Goal: Task Accomplishment & Management: Complete application form

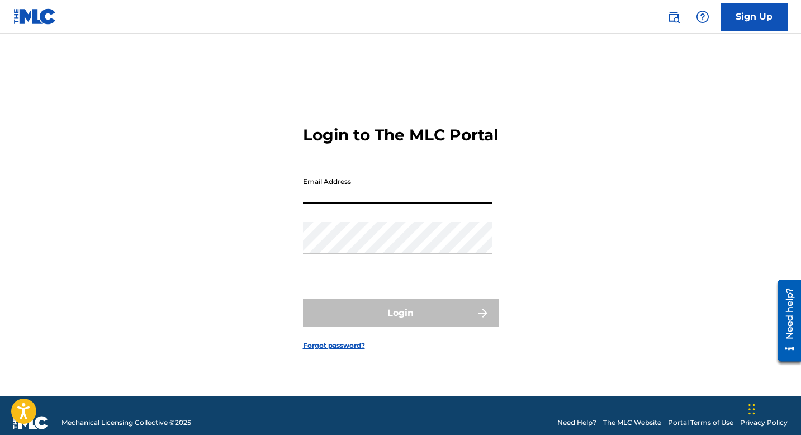
click at [328, 189] on input "Email Address" at bounding box center [397, 188] width 189 height 32
type input "[EMAIL_ADDRESS][DOMAIN_NAME]"
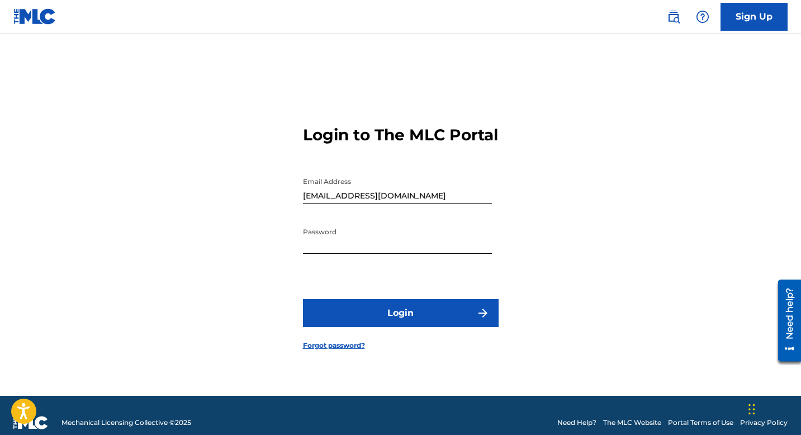
click at [374, 326] on button "Login" at bounding box center [401, 313] width 196 height 28
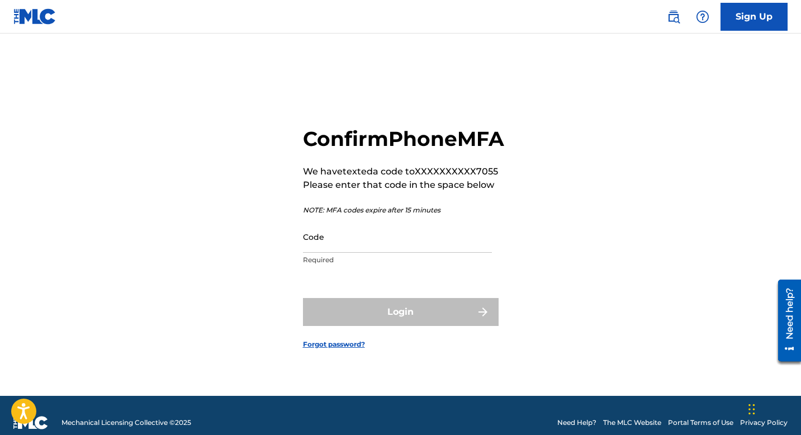
click at [411, 253] on input "Code" at bounding box center [397, 237] width 189 height 32
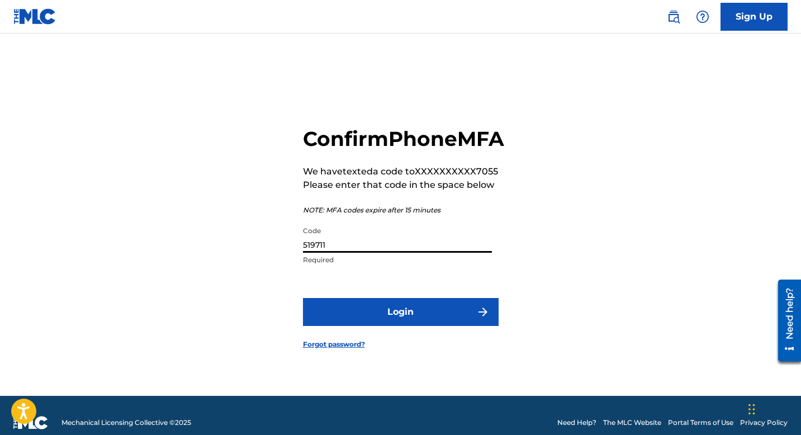
type input "519711"
click at [467, 326] on button "Login" at bounding box center [401, 312] width 196 height 28
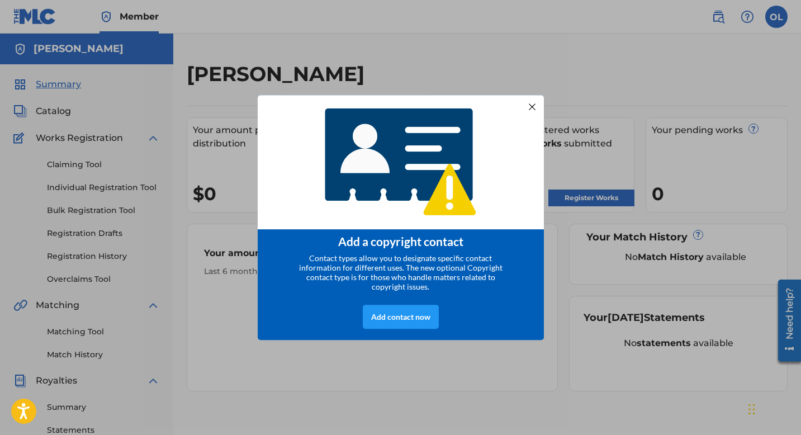
click at [535, 105] on div at bounding box center [531, 106] width 15 height 15
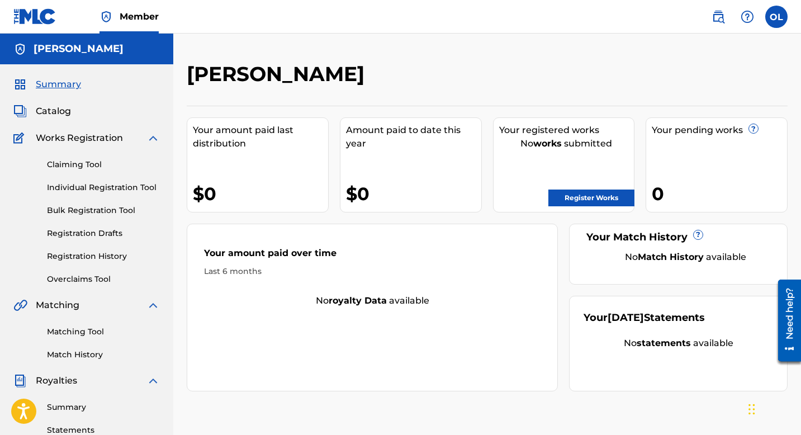
click at [72, 160] on link "Claiming Tool" at bounding box center [103, 165] width 113 height 12
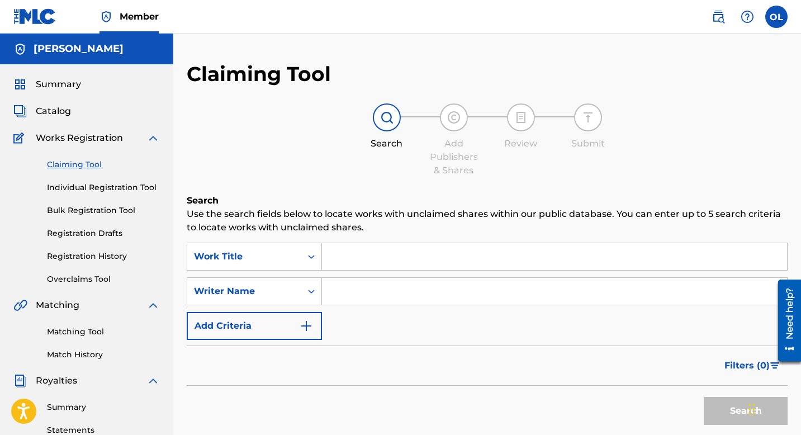
click at [429, 250] on input "Search Form" at bounding box center [554, 256] width 465 height 27
click at [434, 200] on h6 "Search" at bounding box center [487, 200] width 601 height 13
click at [411, 258] on input "Search Form" at bounding box center [554, 256] width 465 height 27
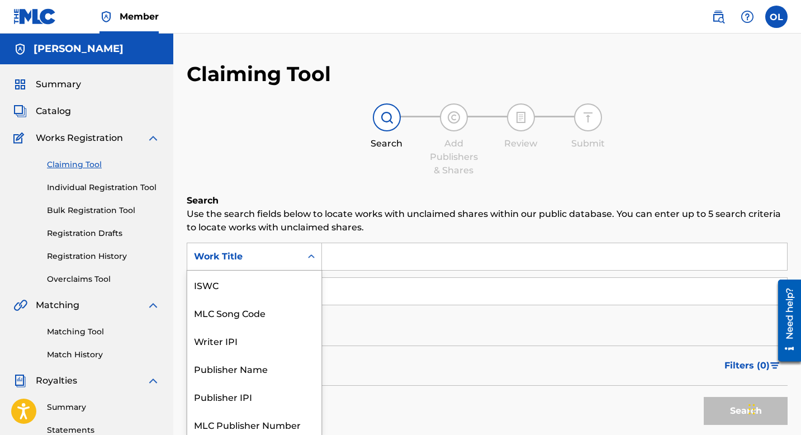
click at [298, 259] on div "Work Title" at bounding box center [244, 256] width 114 height 21
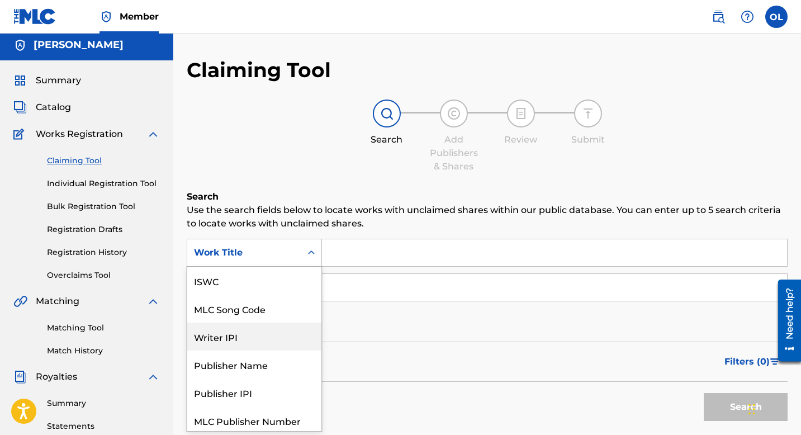
scroll to position [31, 0]
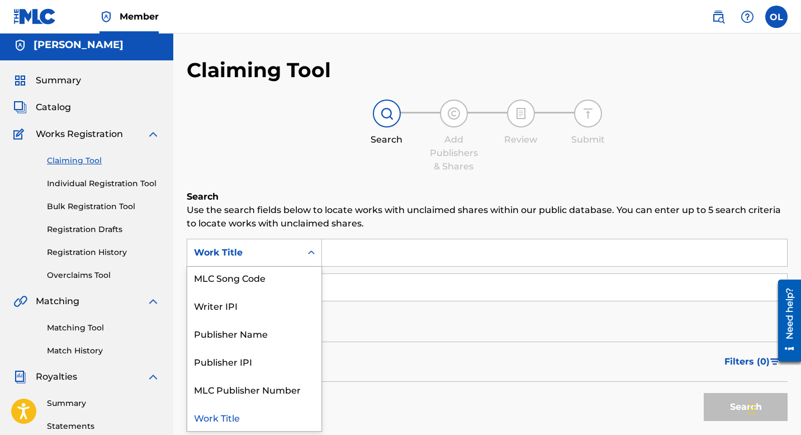
click at [247, 415] on div "Work Title" at bounding box center [254, 417] width 134 height 28
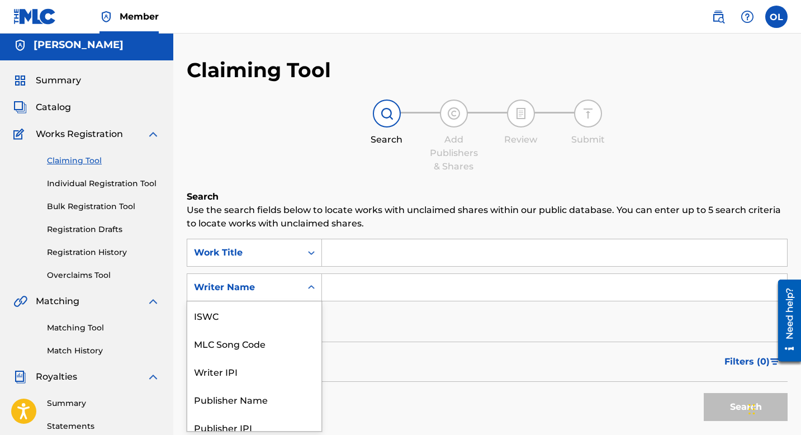
scroll to position [34, 0]
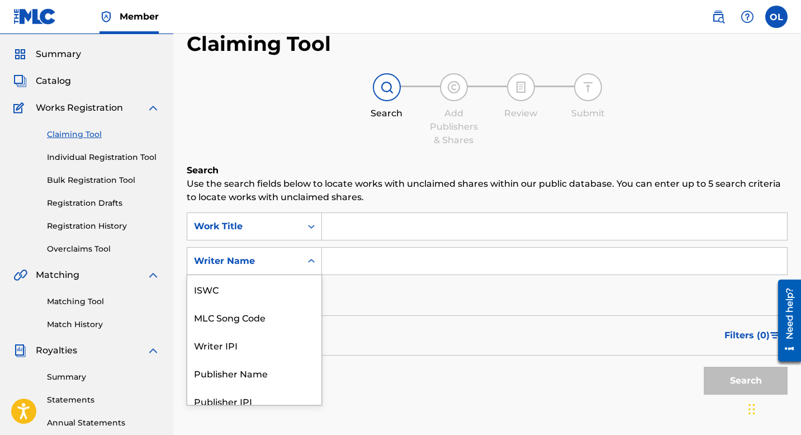
click at [293, 275] on div "Writer Name selected, 7 of 7. 7 results available. Use Up and Down to choose op…" at bounding box center [254, 261] width 135 height 28
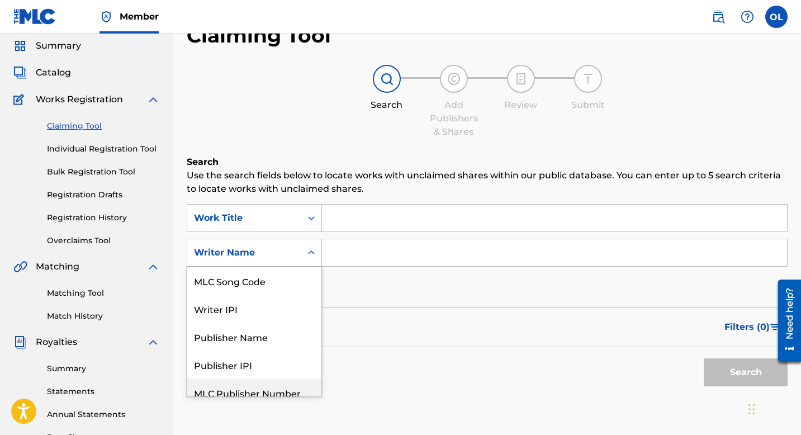
scroll to position [66, 0]
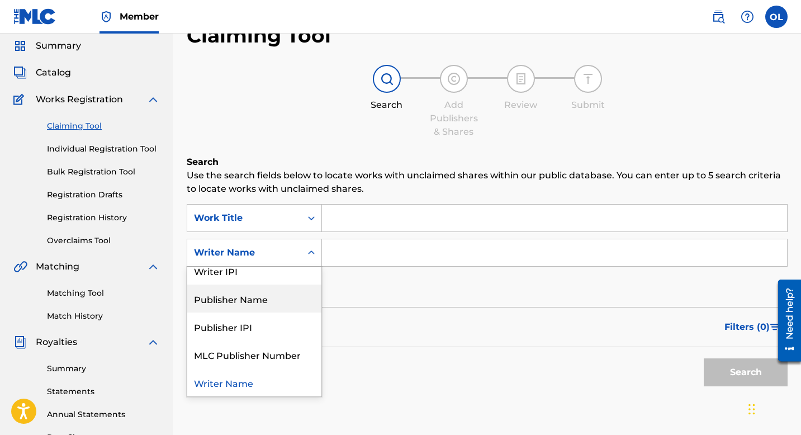
click at [284, 73] on div "Search Add Publishers & Shares Review Submit" at bounding box center [487, 102] width 601 height 74
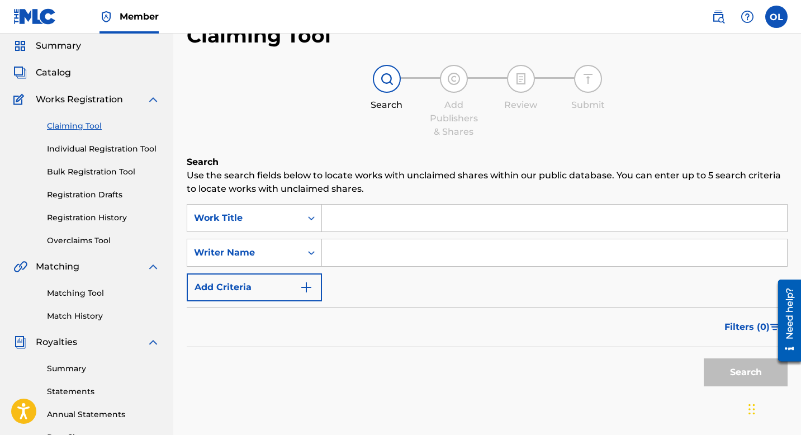
click at [393, 221] on input "Search Form" at bounding box center [554, 218] width 465 height 27
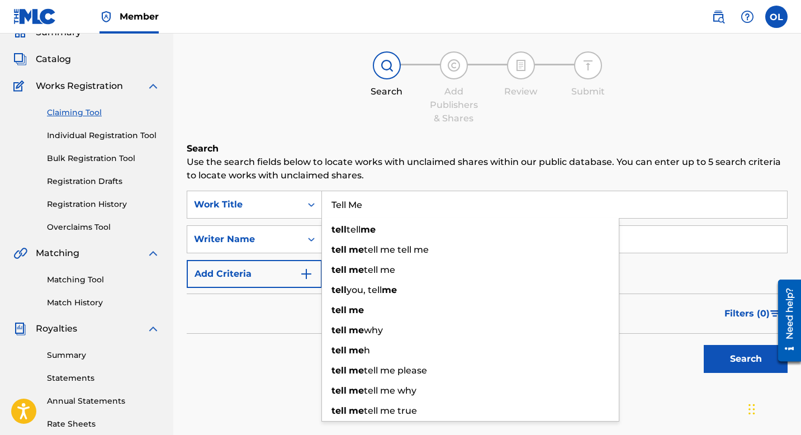
scroll to position [0, 0]
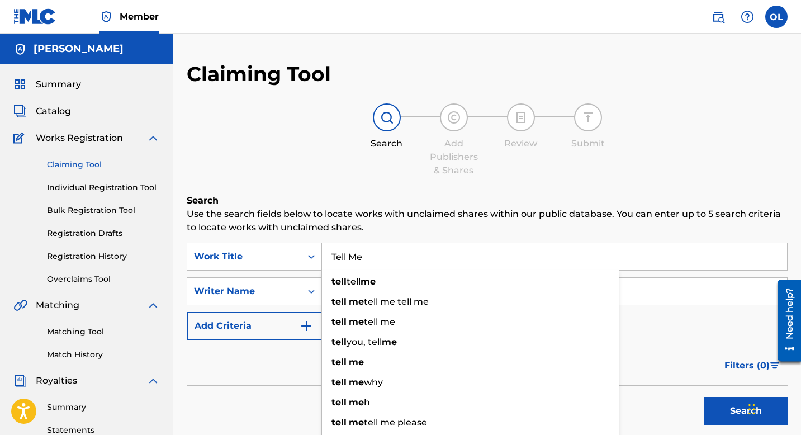
type input "Tell Me"
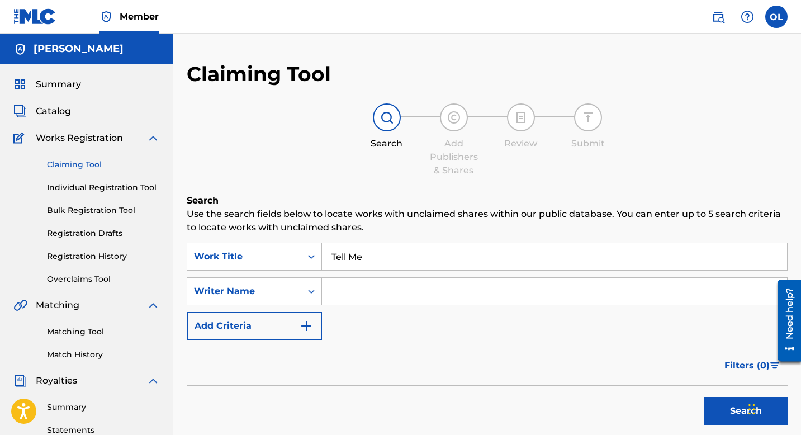
click at [237, 424] on div "Search" at bounding box center [487, 408] width 601 height 45
click at [374, 290] on input "Search Form" at bounding box center [554, 291] width 465 height 27
click at [361, 290] on input "[PERSON_NAME]" at bounding box center [554, 291] width 465 height 27
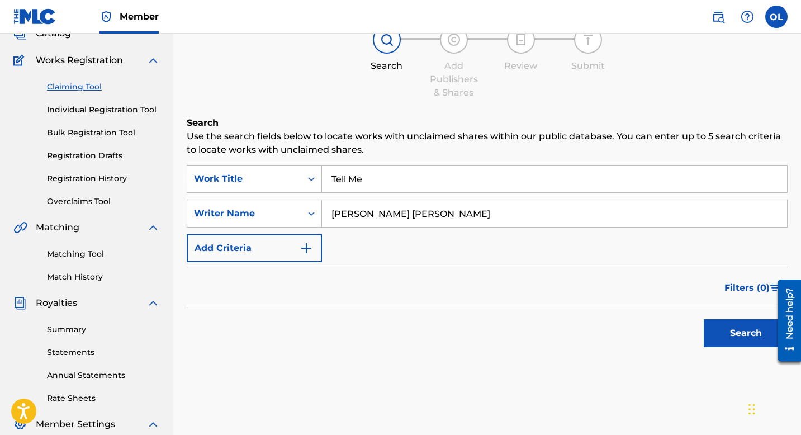
scroll to position [93, 0]
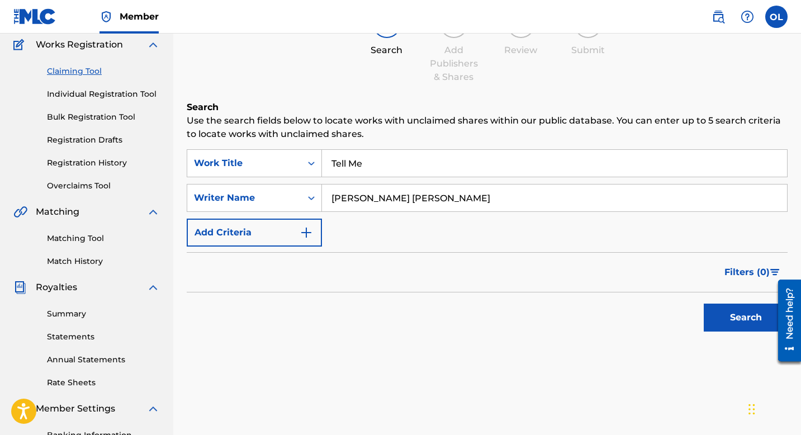
type input "[PERSON_NAME] [PERSON_NAME]"
click at [742, 321] on button "Search" at bounding box center [746, 317] width 84 height 28
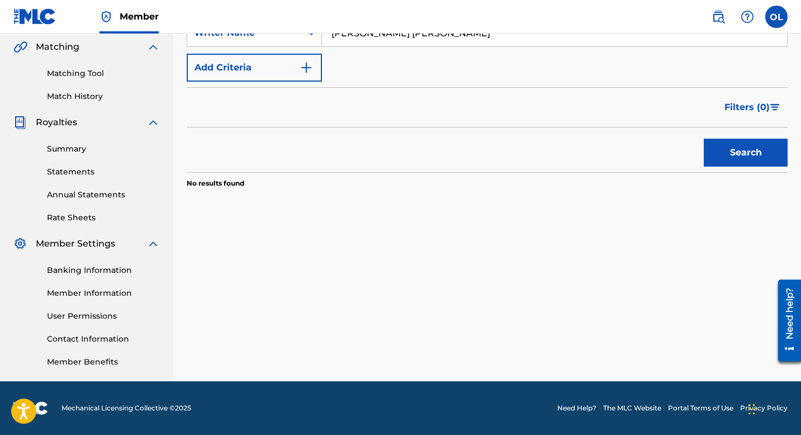
click at [145, 125] on div "Royalties" at bounding box center [86, 122] width 146 height 13
click at [155, 125] on img at bounding box center [152, 122] width 13 height 13
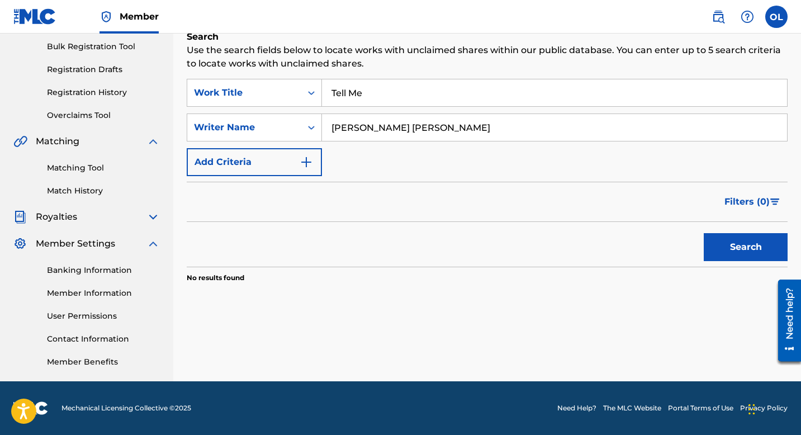
scroll to position [164, 0]
click at [157, 238] on img at bounding box center [152, 243] width 13 height 13
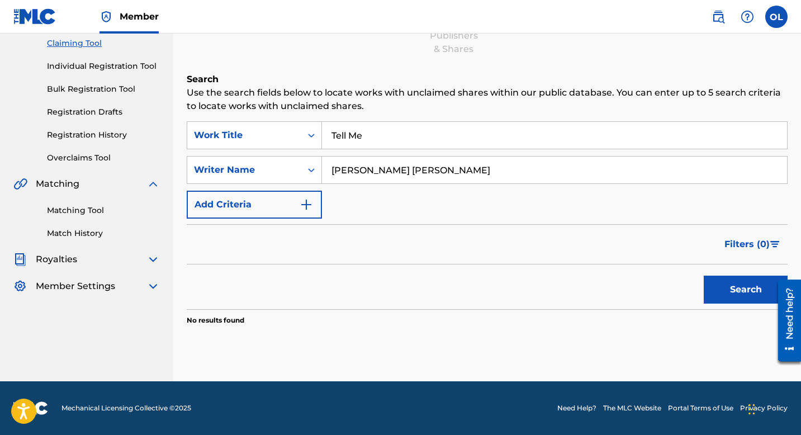
scroll to position [121, 0]
click at [159, 179] on img at bounding box center [152, 183] width 13 height 13
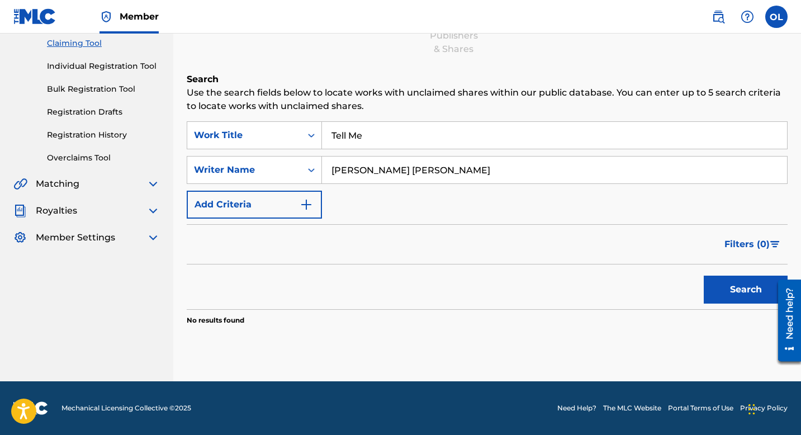
scroll to position [0, 0]
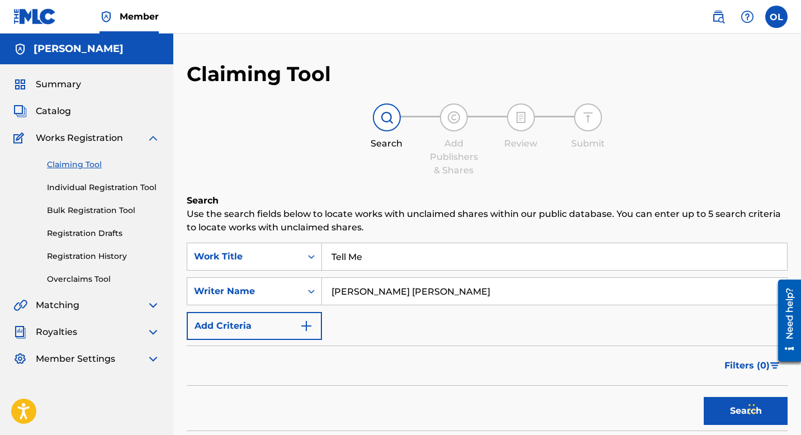
click at [160, 305] on div "Summary Catalog Works Registration Claiming Tool Individual Registration Tool B…" at bounding box center [86, 221] width 173 height 315
click at [146, 303] on img at bounding box center [152, 304] width 13 height 13
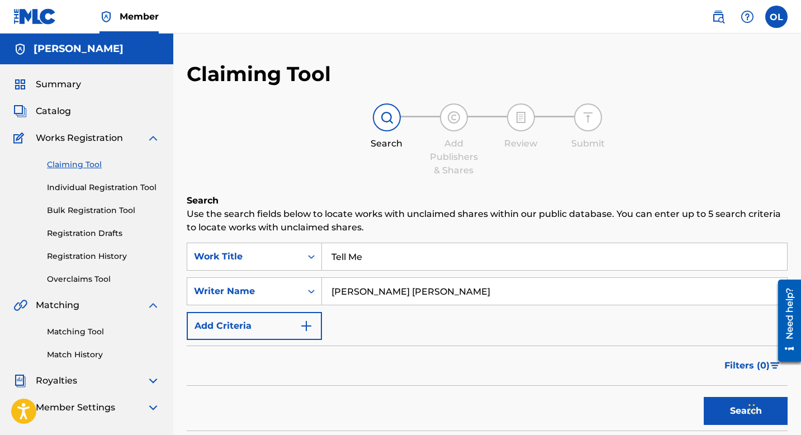
click at [86, 338] on div "Matching Tool Match History" at bounding box center [86, 336] width 146 height 49
click at [89, 330] on link "Matching Tool" at bounding box center [103, 332] width 113 height 12
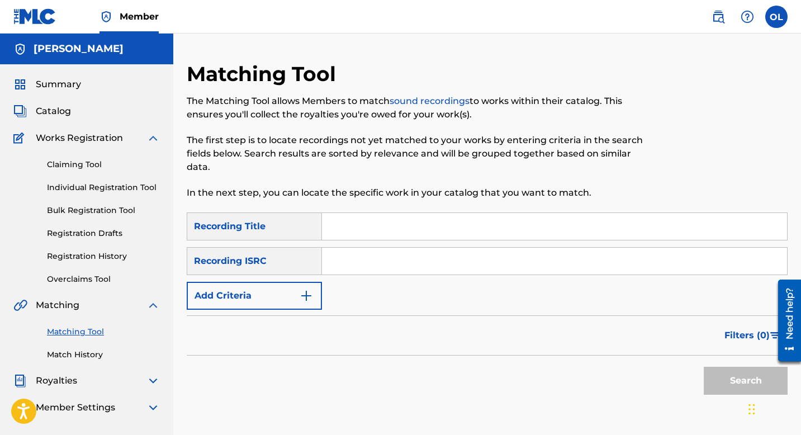
click at [69, 113] on span "Catalog" at bounding box center [53, 111] width 35 height 13
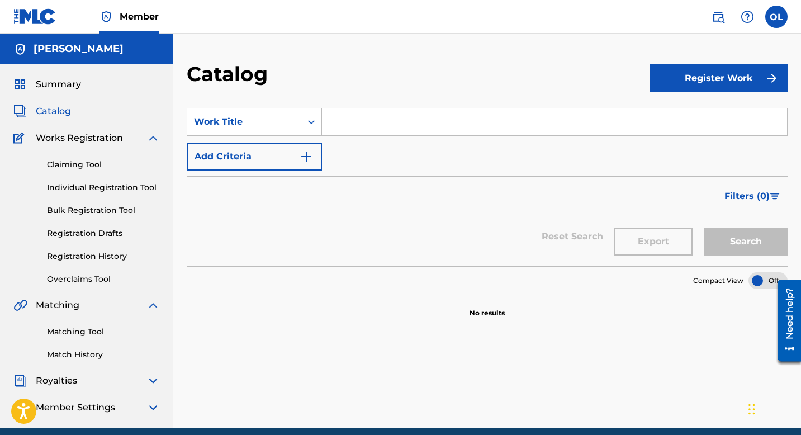
click at [410, 132] on input "Search Form" at bounding box center [554, 121] width 465 height 27
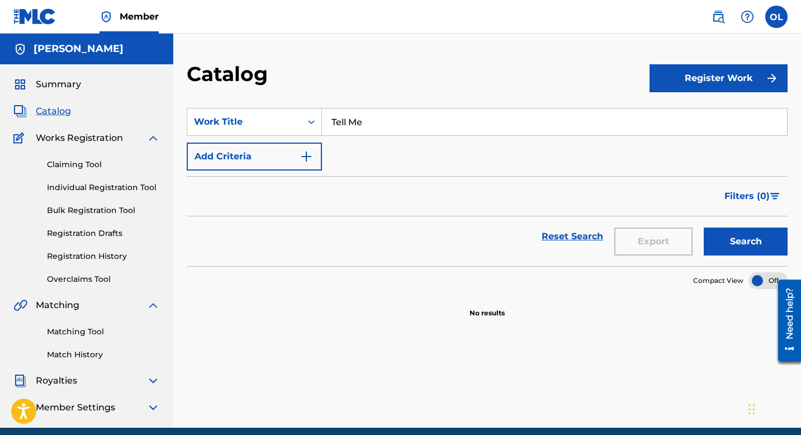
type input "Tell Me"
click at [704, 227] on button "Search" at bounding box center [746, 241] width 84 height 28
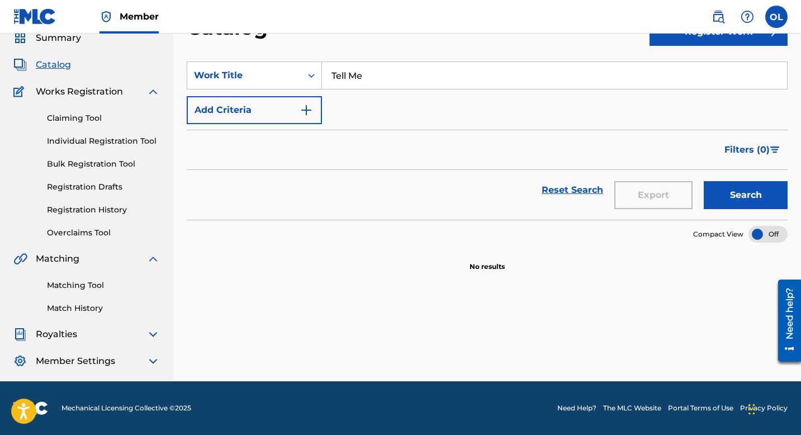
click at [295, 120] on button "Add Criteria" at bounding box center [254, 110] width 135 height 28
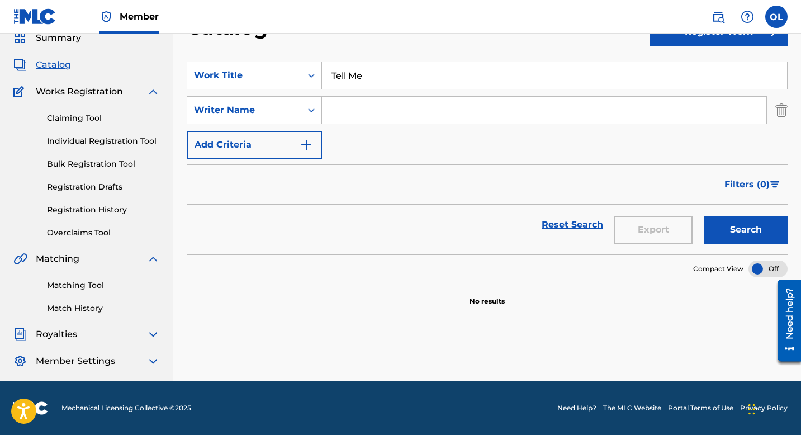
click at [376, 106] on input "Search Form" at bounding box center [544, 110] width 444 height 27
type input "[PERSON_NAME]"
click at [751, 230] on button "Search" at bounding box center [746, 230] width 84 height 28
click at [324, 148] on div "SearchWithCriteria26dcb730-05b6-4ac7-8275-245a9ff55fb9 Work Title Tell Me Searc…" at bounding box center [487, 109] width 601 height 97
click at [314, 141] on button "Add Criteria" at bounding box center [254, 145] width 135 height 28
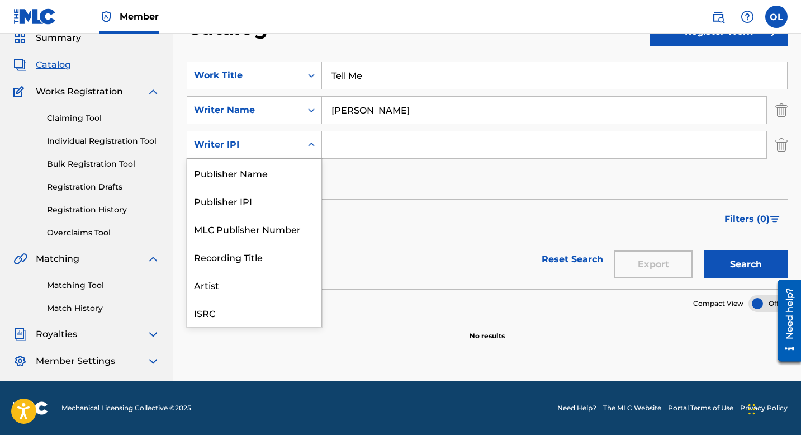
click at [313, 143] on icon "Search Form" at bounding box center [311, 144] width 11 height 11
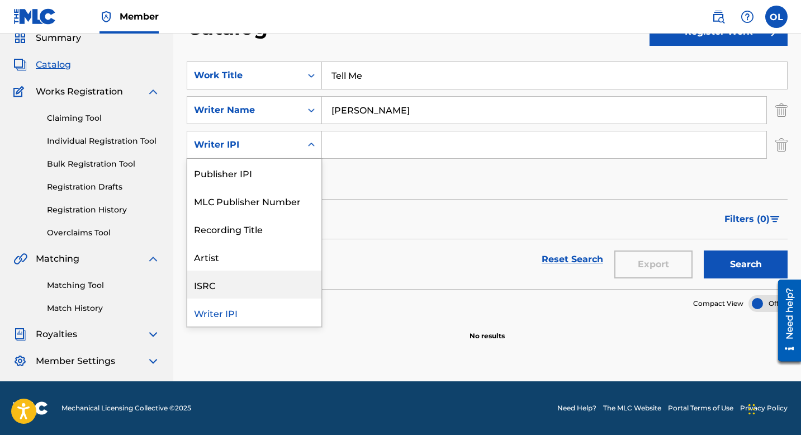
click at [241, 282] on div "ISRC" at bounding box center [254, 285] width 134 height 28
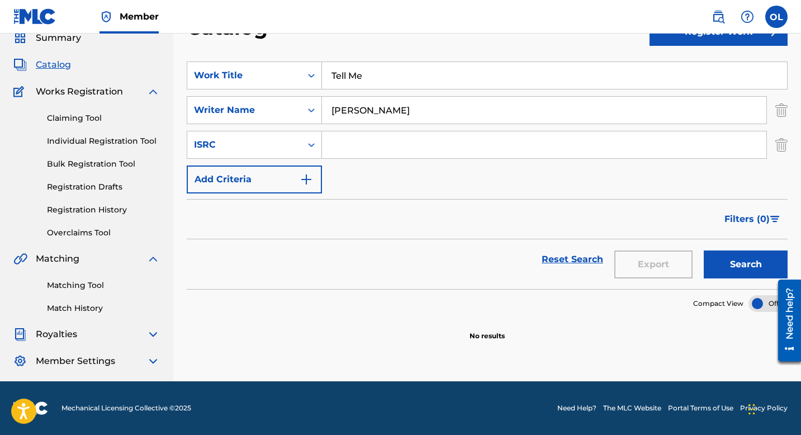
click at [386, 146] on input "Search Form" at bounding box center [544, 144] width 444 height 27
paste input "QZ93L2063641"
type input "QZ93L2063641"
click at [760, 260] on button "Search" at bounding box center [746, 264] width 84 height 28
drag, startPoint x: 418, startPoint y: 116, endPoint x: 277, endPoint y: 107, distance: 141.7
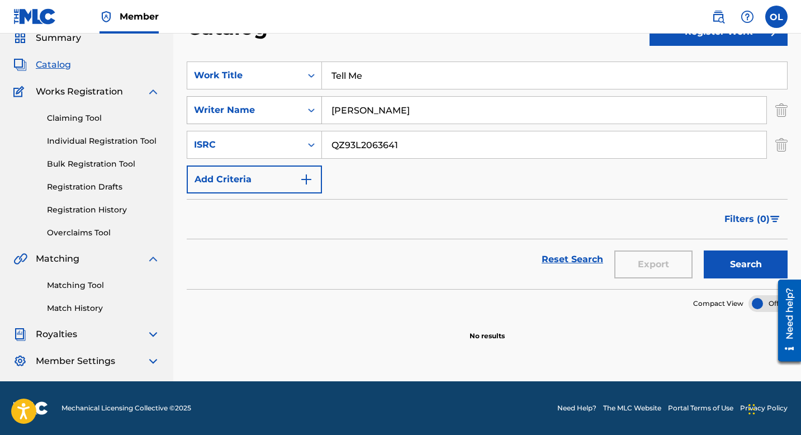
click at [279, 108] on div "SearchWithCriteria0e95e1ab-bc3c-416c-a14f-b38ce3f04ac6 Writer Name [PERSON_NAME]" at bounding box center [487, 110] width 601 height 28
drag, startPoint x: 401, startPoint y: 82, endPoint x: 264, endPoint y: 54, distance: 139.2
click at [272, 57] on section "SearchWithCriteria26dcb730-05b6-4ac7-8275-245a9ff55fb9 Work Title Tell Me Searc…" at bounding box center [487, 168] width 601 height 241
click at [151, 334] on img at bounding box center [152, 334] width 13 height 13
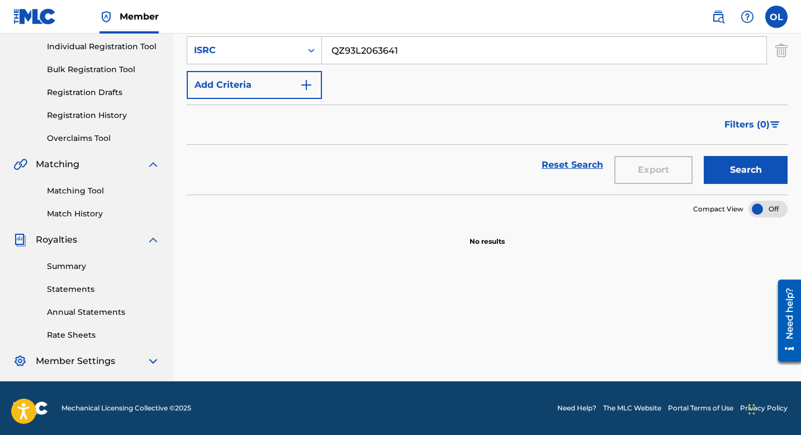
scroll to position [0, 0]
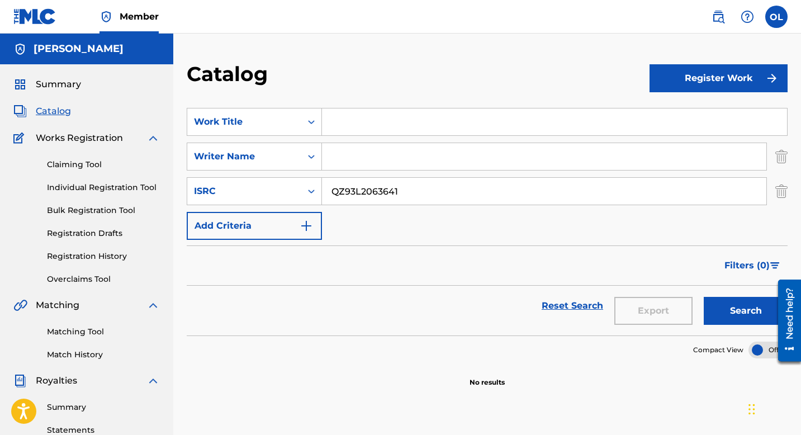
click at [156, 303] on img at bounding box center [152, 304] width 13 height 13
click at [459, 192] on input "QZ93L2063641" at bounding box center [544, 191] width 444 height 27
drag, startPoint x: 461, startPoint y: 192, endPoint x: 320, endPoint y: 179, distance: 142.0
click at [320, 179] on div "SearchWithCriteria235768df-30a4-4968-a875-f8d1b31b1cfa ISRC QZ93L2063641" at bounding box center [487, 191] width 601 height 28
click at [108, 205] on link "Bulk Registration Tool" at bounding box center [103, 211] width 113 height 12
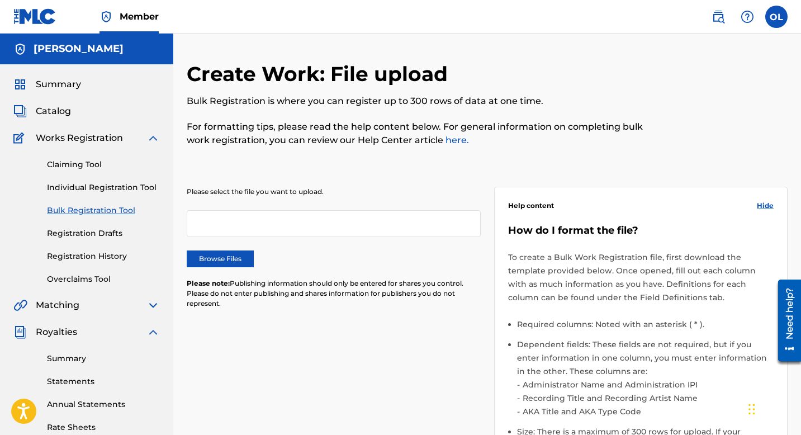
click at [383, 228] on div at bounding box center [334, 223] width 294 height 27
click at [90, 188] on link "Individual Registration Tool" at bounding box center [103, 188] width 113 height 12
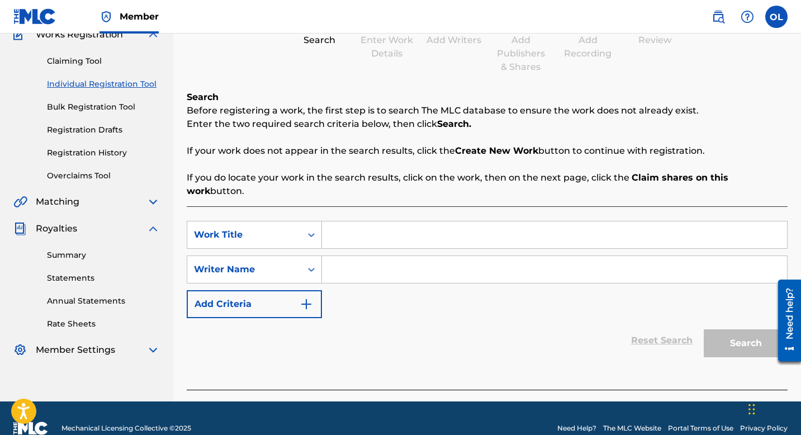
scroll to position [110, 0]
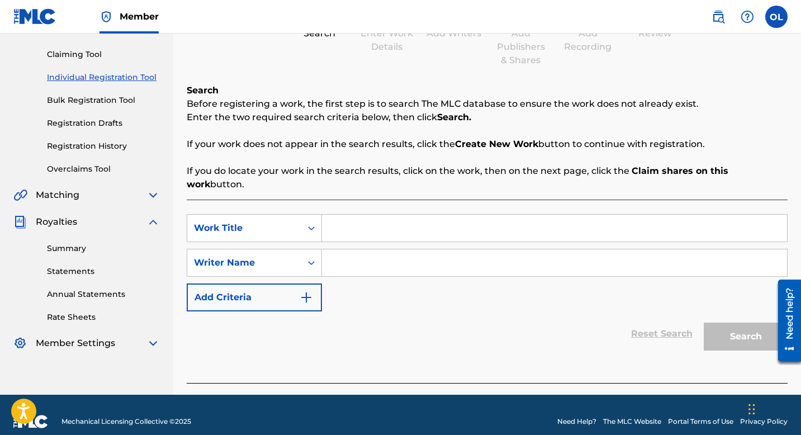
click at [360, 215] on input "Search Form" at bounding box center [554, 228] width 465 height 27
type input "Tell Me"
click at [363, 249] on input "Search Form" at bounding box center [554, 262] width 465 height 27
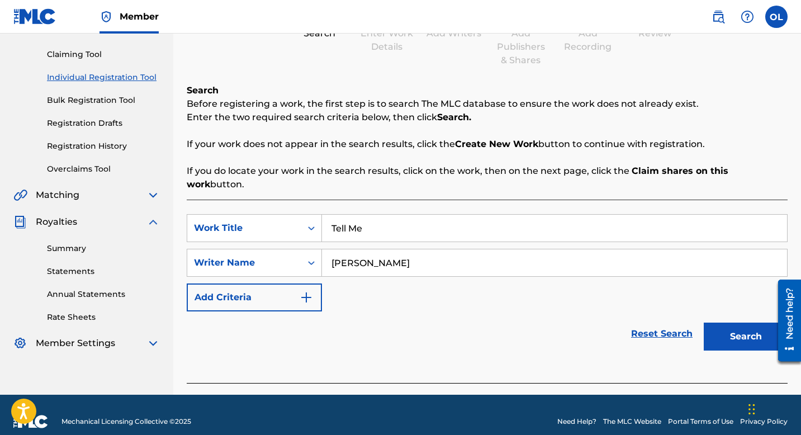
type input "[PERSON_NAME]"
click at [743, 326] on button "Search" at bounding box center [746, 337] width 84 height 28
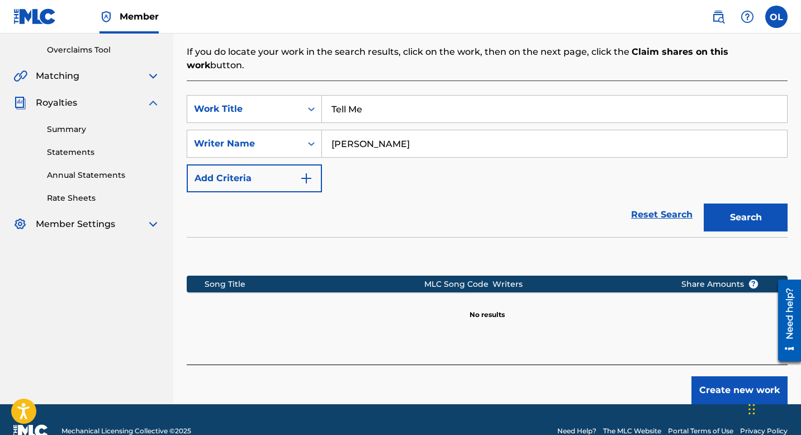
scroll to position [239, 0]
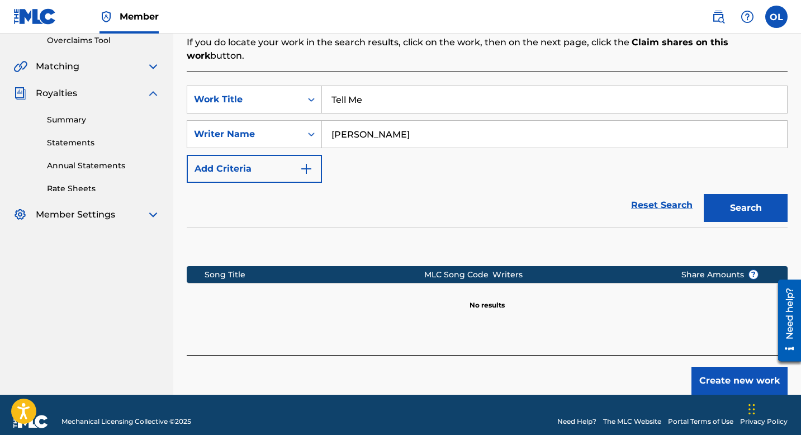
click at [740, 367] on button "Create new work" at bounding box center [739, 381] width 96 height 28
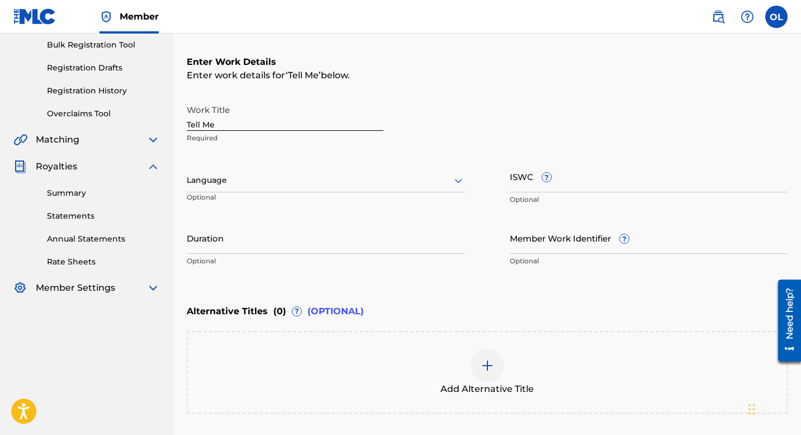
scroll to position [144, 0]
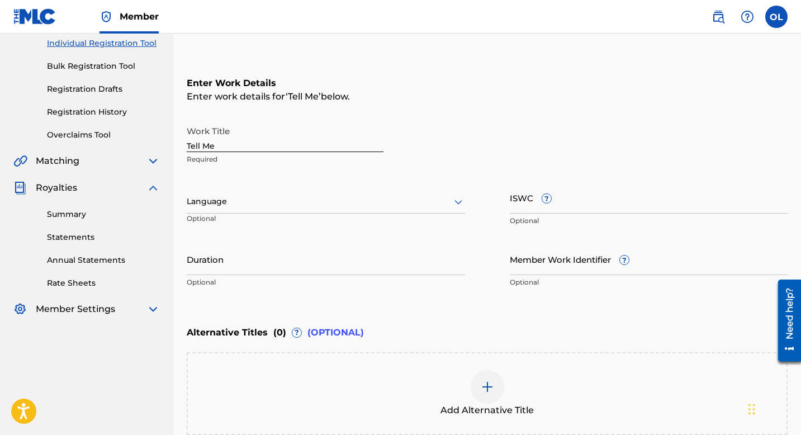
click at [409, 209] on div "Language" at bounding box center [326, 201] width 278 height 23
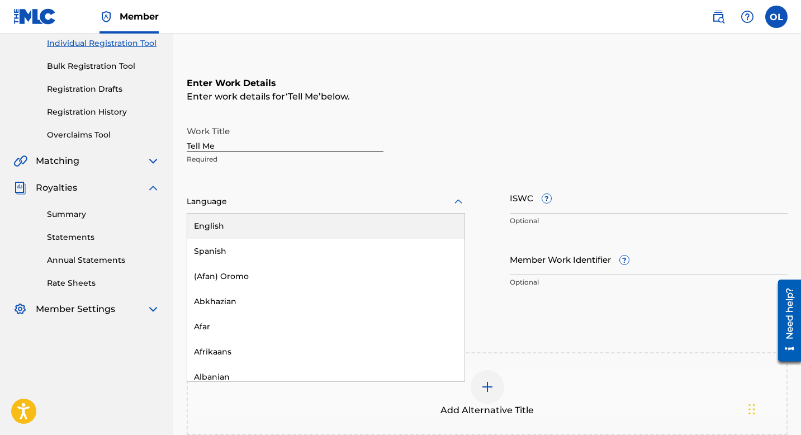
click at [394, 227] on div "English" at bounding box center [325, 226] width 277 height 25
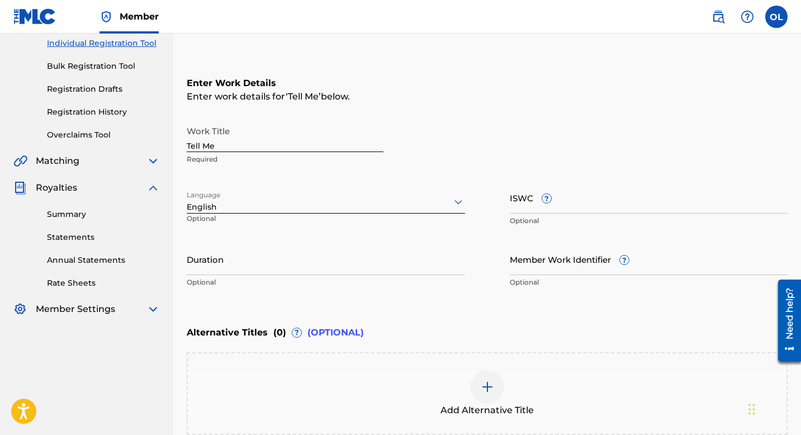
click at [355, 244] on input "Duration" at bounding box center [326, 259] width 278 height 32
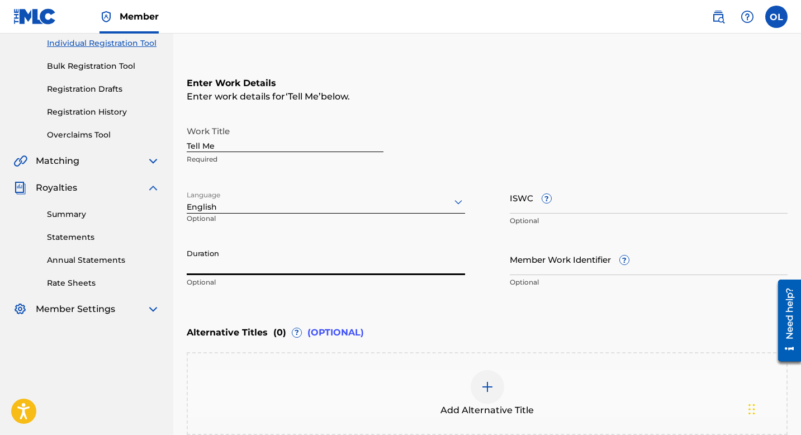
scroll to position [265, 0]
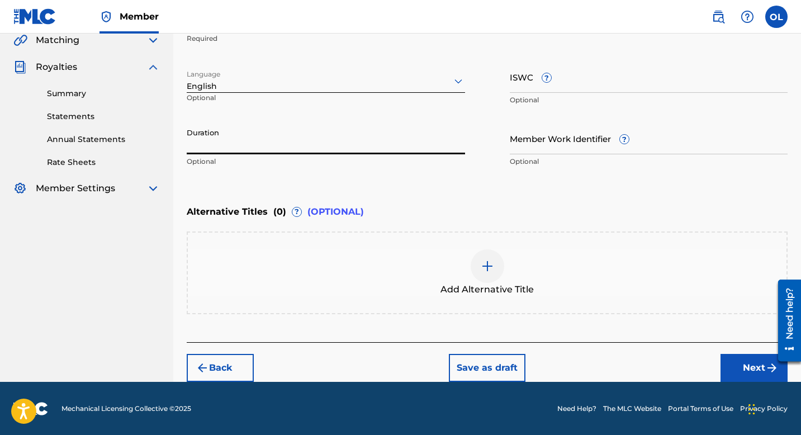
click at [774, 376] on button "Next" at bounding box center [753, 368] width 67 height 28
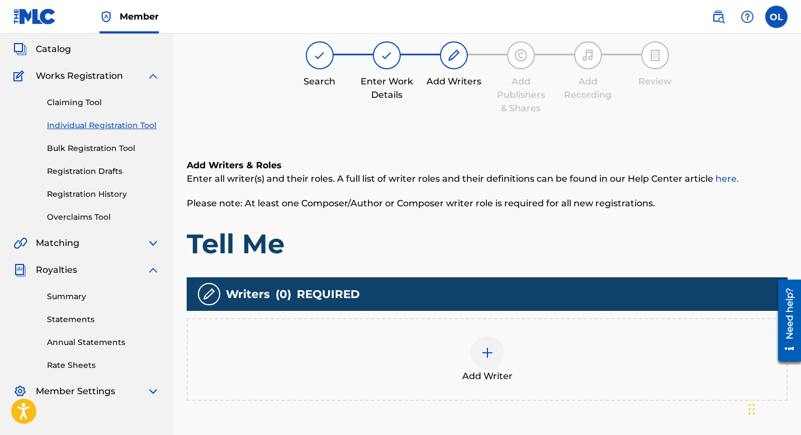
scroll to position [50, 0]
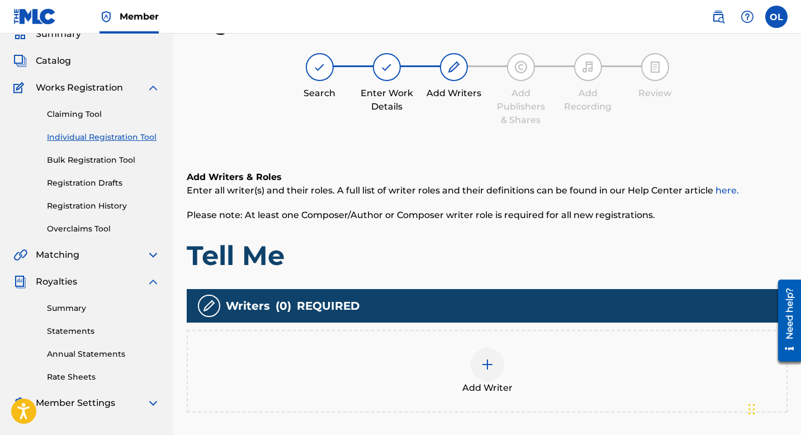
click at [520, 380] on div "Add Writer" at bounding box center [487, 371] width 599 height 47
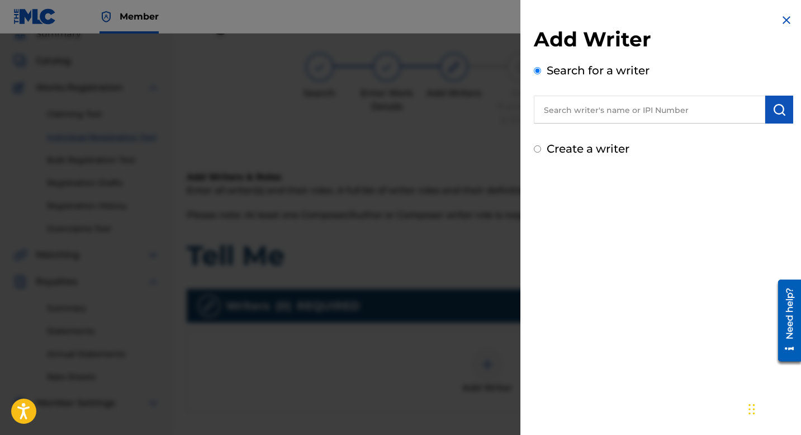
click at [665, 111] on input "text" at bounding box center [649, 110] width 231 height 28
click at [648, 97] on input "[PERSON_NAME]" at bounding box center [649, 110] width 231 height 28
click at [776, 103] on img "submit" at bounding box center [778, 109] width 13 height 13
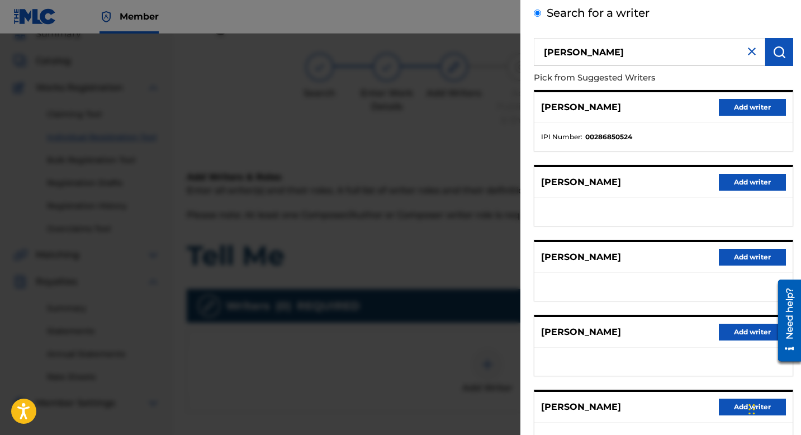
scroll to position [0, 0]
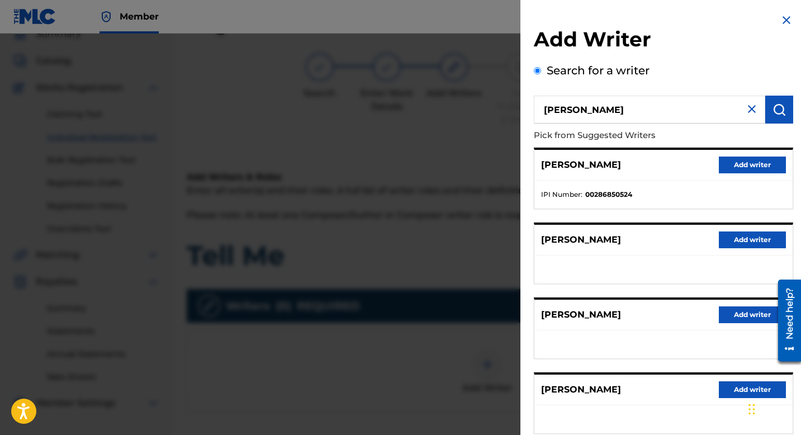
click at [575, 110] on input "[PERSON_NAME]" at bounding box center [649, 110] width 231 height 28
type input "[PERSON_NAME] [PERSON_NAME]"
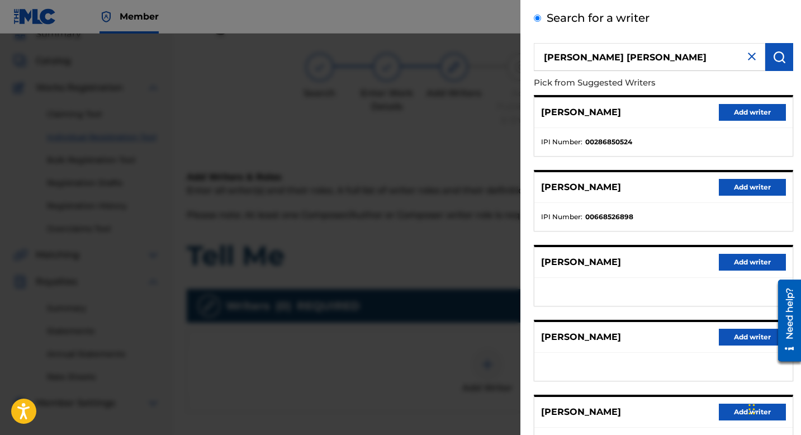
scroll to position [144, 0]
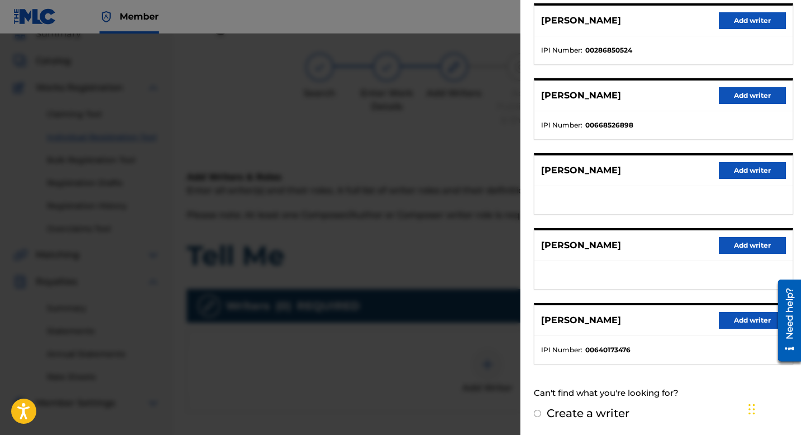
click at [537, 411] on input "Create a writer" at bounding box center [537, 413] width 7 height 7
radio input "false"
radio input "true"
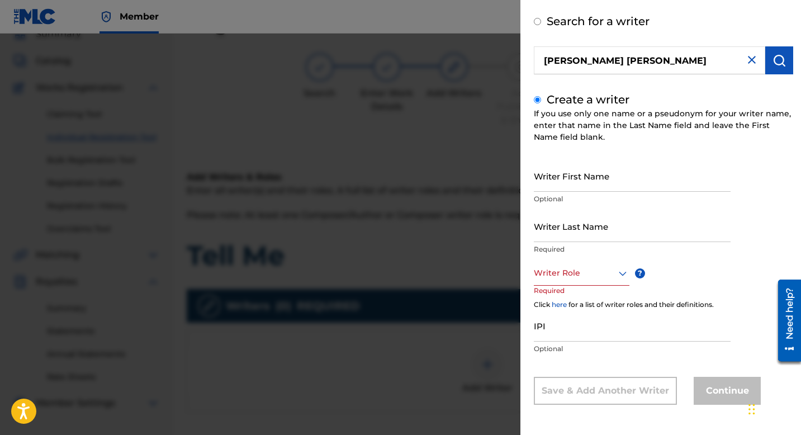
click at [586, 179] on input "Writer First Name" at bounding box center [632, 176] width 197 height 32
type input "[PERSON_NAME]"
click at [577, 225] on input "Writer Last Name" at bounding box center [632, 226] width 197 height 32
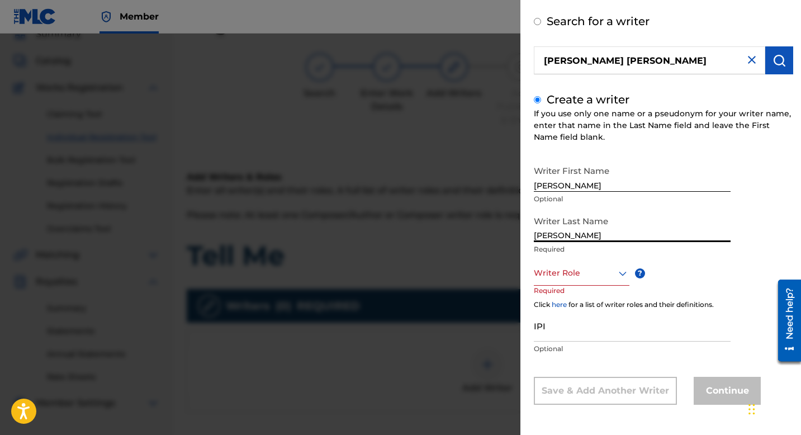
type input "[PERSON_NAME]"
click at [545, 287] on p "Required" at bounding box center [555, 298] width 42 height 25
click at [586, 268] on div at bounding box center [582, 273] width 96 height 14
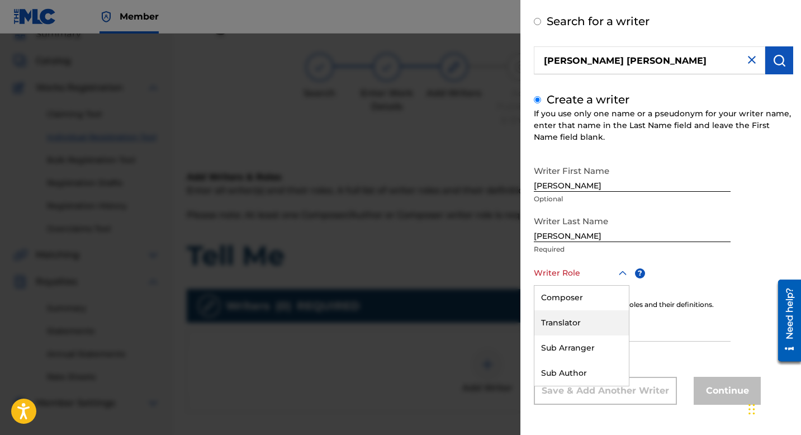
scroll to position [0, 0]
click at [599, 301] on div "Composer/Author" at bounding box center [581, 298] width 94 height 25
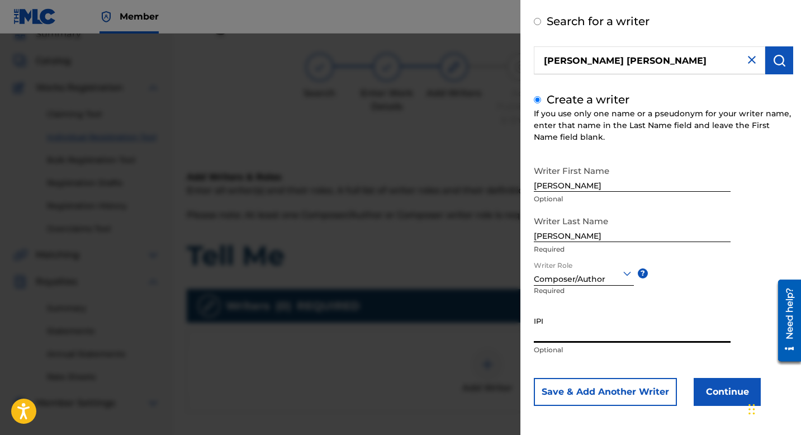
click at [568, 338] on input "IPI" at bounding box center [632, 327] width 197 height 32
click at [704, 383] on button "Continue" at bounding box center [727, 392] width 67 height 28
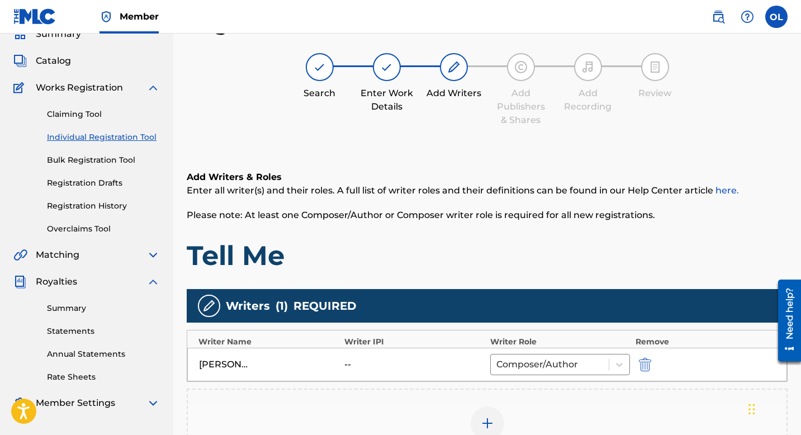
scroll to position [234, 0]
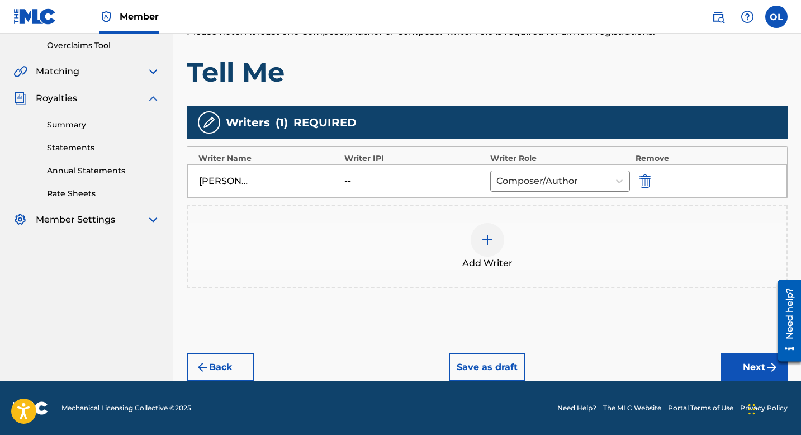
click at [748, 363] on button "Next" at bounding box center [753, 367] width 67 height 28
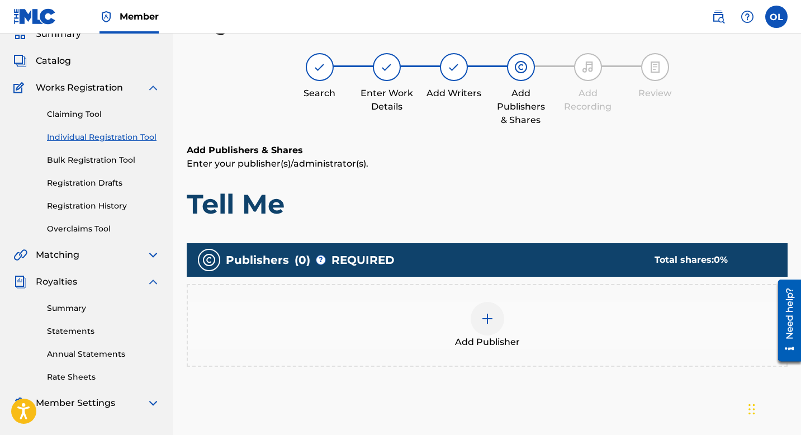
scroll to position [162, 0]
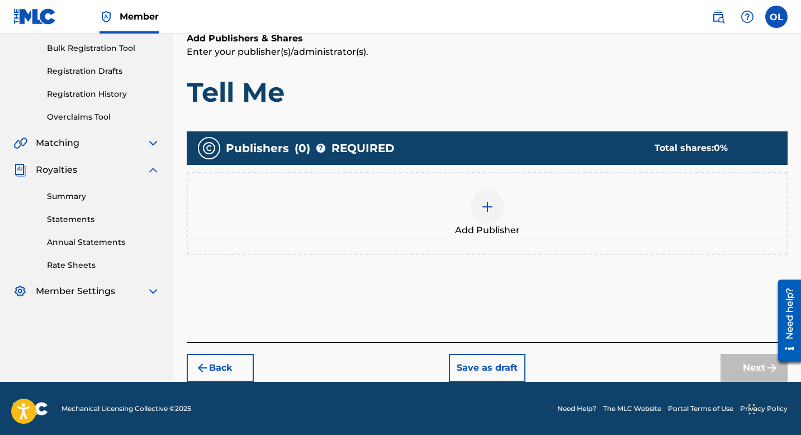
click at [484, 217] on div at bounding box center [488, 207] width 34 height 34
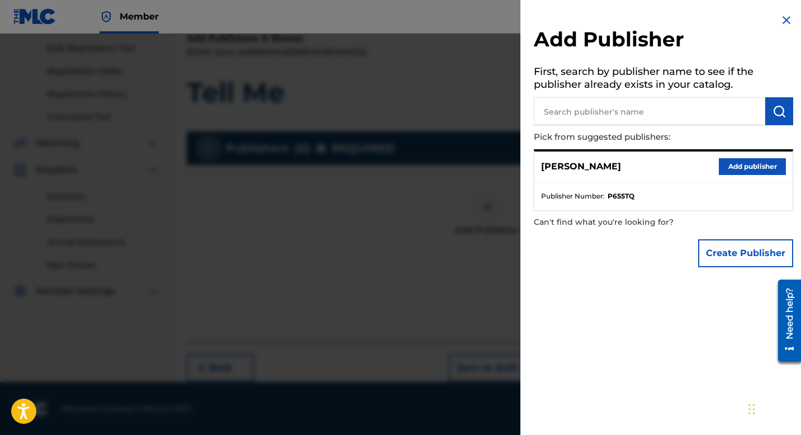
click at [754, 163] on button "Add publisher" at bounding box center [752, 166] width 67 height 17
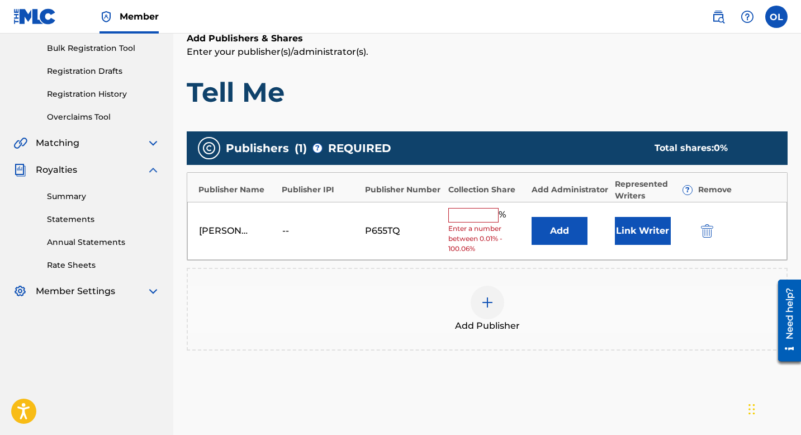
click at [475, 214] on input "text" at bounding box center [473, 215] width 50 height 15
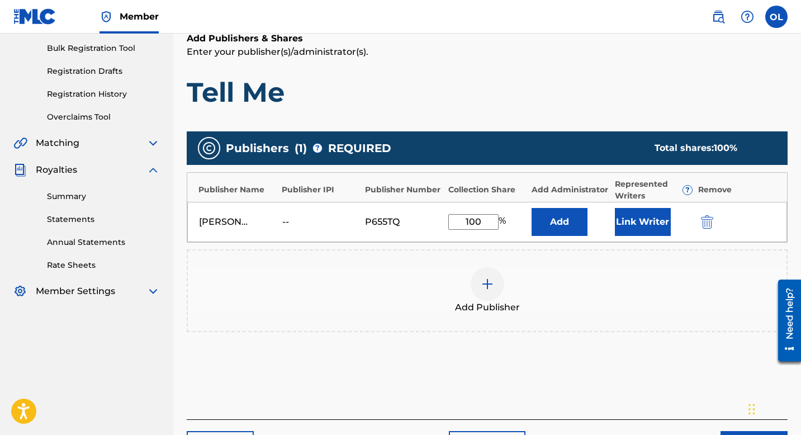
type input "100"
click at [522, 84] on h1 "Tell Me" at bounding box center [487, 92] width 601 height 34
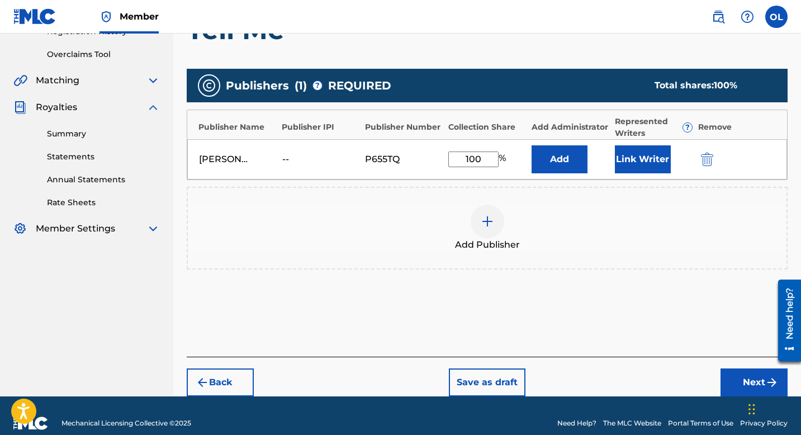
scroll to position [240, 0]
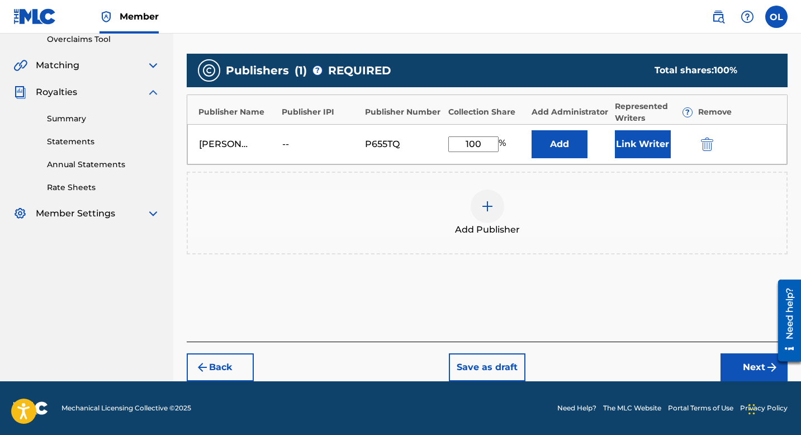
click at [732, 358] on button "Next" at bounding box center [753, 367] width 67 height 28
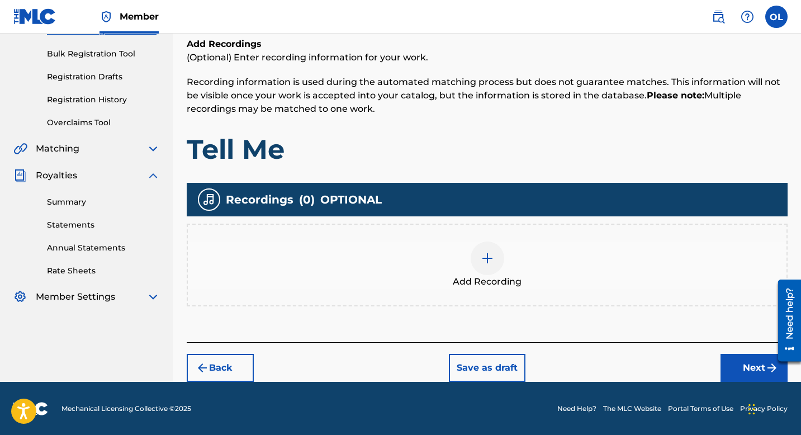
scroll to position [137, 0]
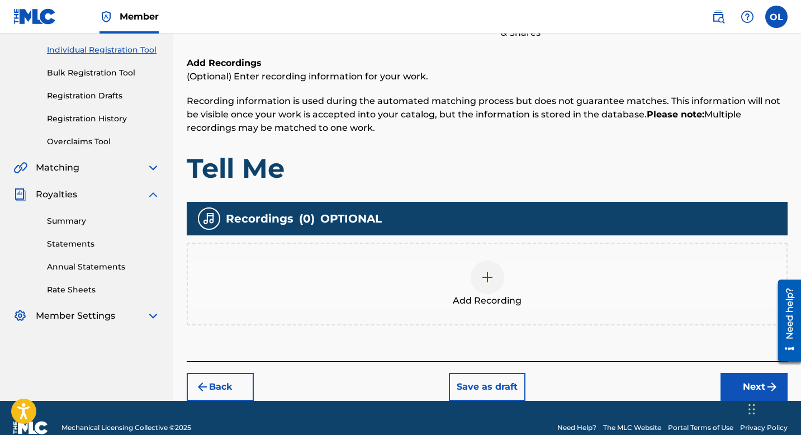
click at [746, 380] on button "Next" at bounding box center [753, 387] width 67 height 28
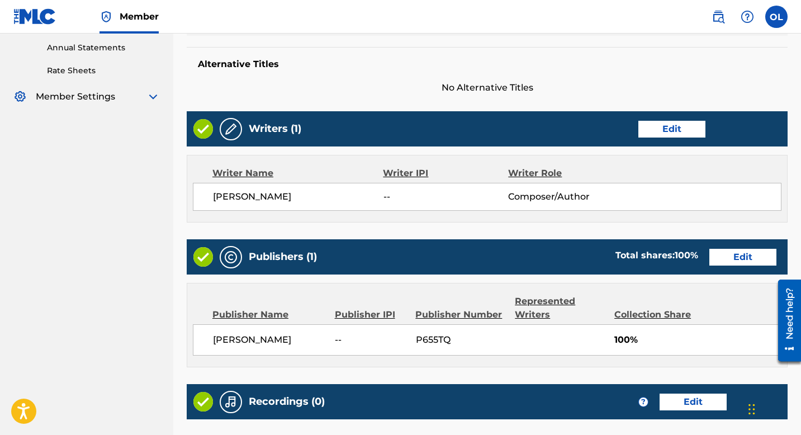
scroll to position [486, 0]
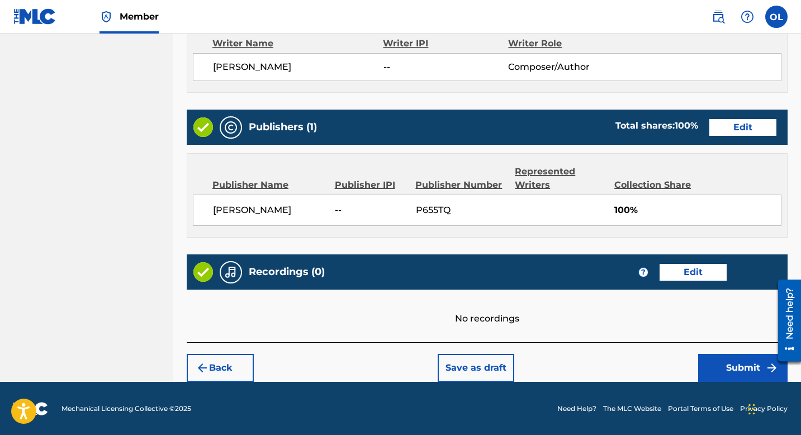
click at [738, 369] on button "Submit" at bounding box center [742, 368] width 89 height 28
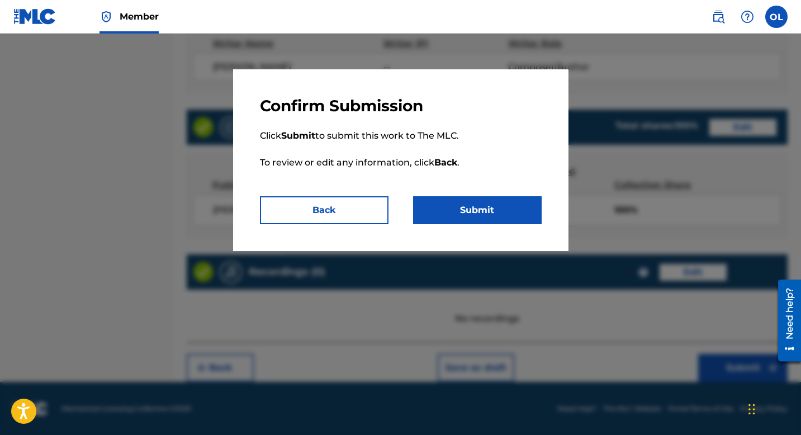
click at [447, 208] on button "Submit" at bounding box center [477, 210] width 129 height 28
